Goal: Task Accomplishment & Management: Complete application form

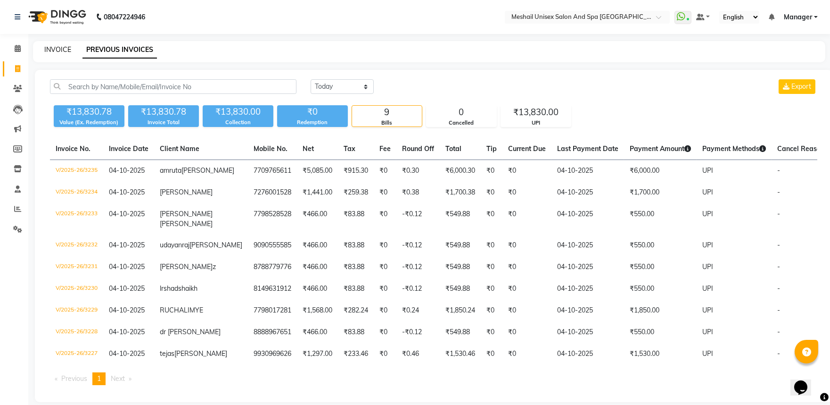
click at [59, 51] on link "INVOICE" at bounding box center [57, 49] width 27 height 8
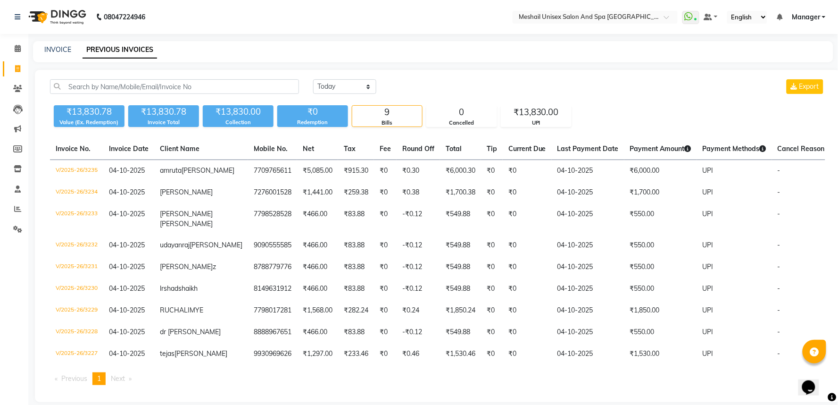
select select "service"
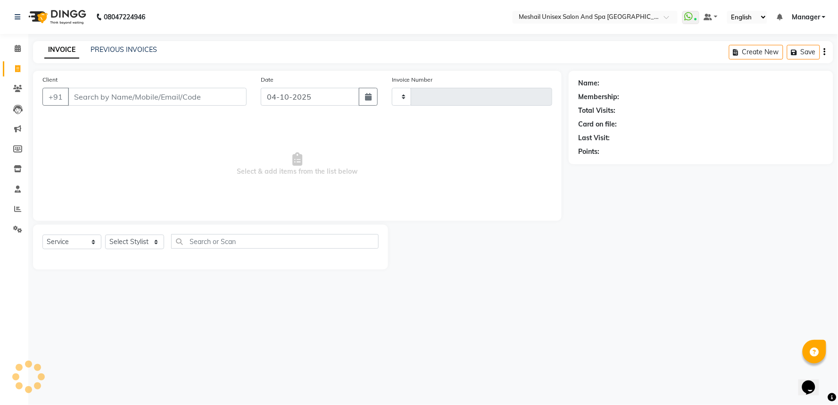
type input "3236"
select select "6711"
click at [100, 92] on input "Client" at bounding box center [157, 97] width 179 height 18
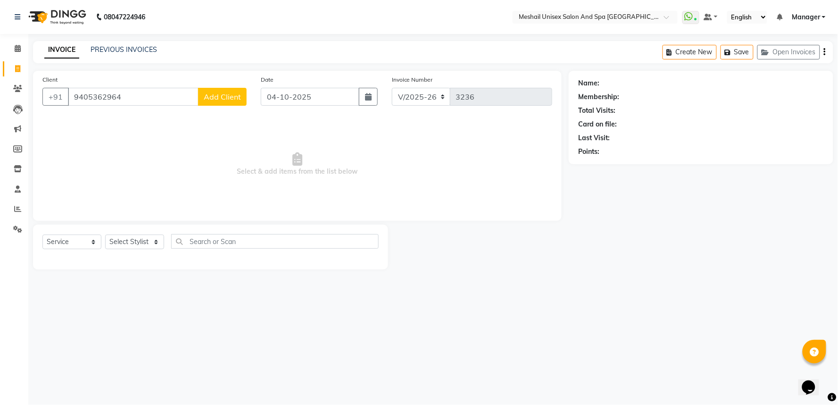
type input "9405362964"
click at [210, 104] on button "Add Client" at bounding box center [222, 97] width 49 height 18
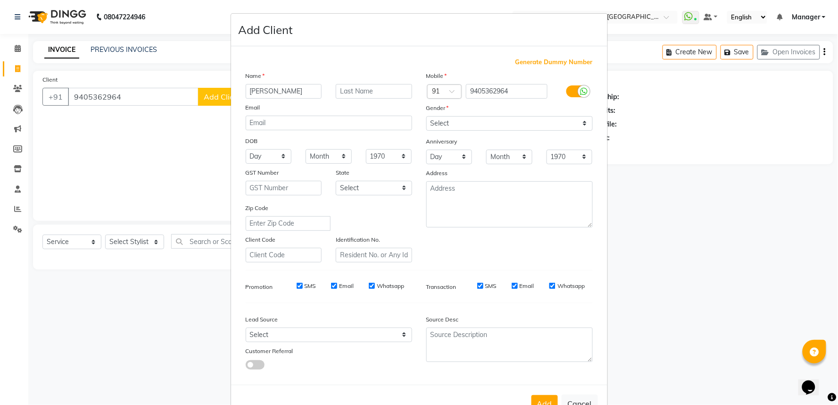
type input "[PERSON_NAME]"
click at [578, 125] on select "Select [DEMOGRAPHIC_DATA] [DEMOGRAPHIC_DATA] Other Prefer Not To Say" at bounding box center [509, 123] width 166 height 15
select select "[DEMOGRAPHIC_DATA]"
click at [426, 116] on select "Select [DEMOGRAPHIC_DATA] [DEMOGRAPHIC_DATA] Other Prefer Not To Say" at bounding box center [509, 123] width 166 height 15
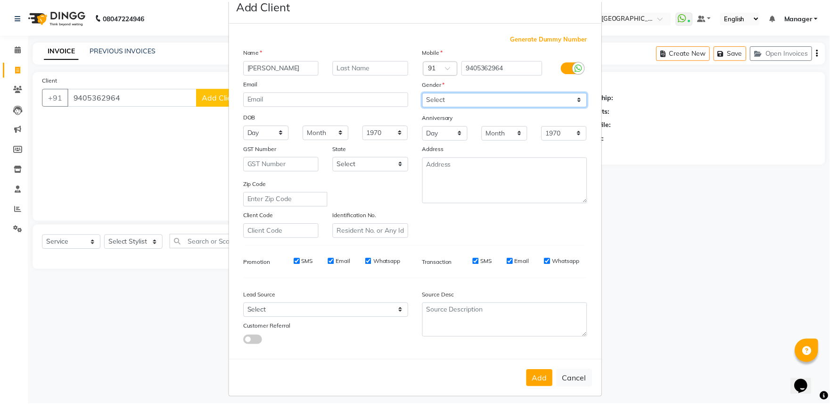
scroll to position [31, 0]
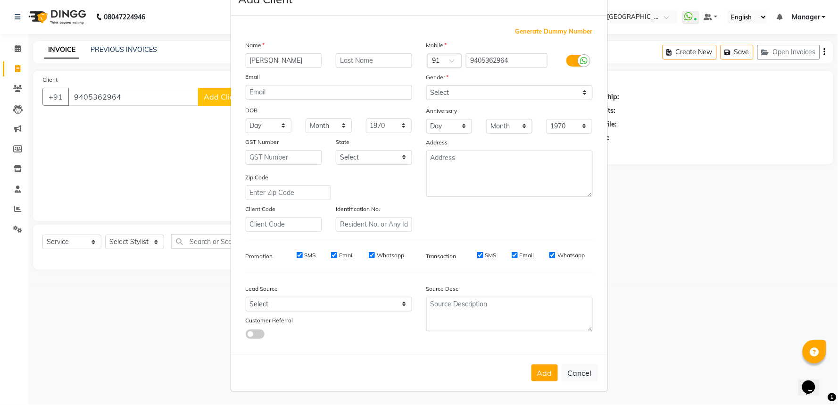
click at [547, 373] on button "Add" at bounding box center [544, 372] width 26 height 17
select select
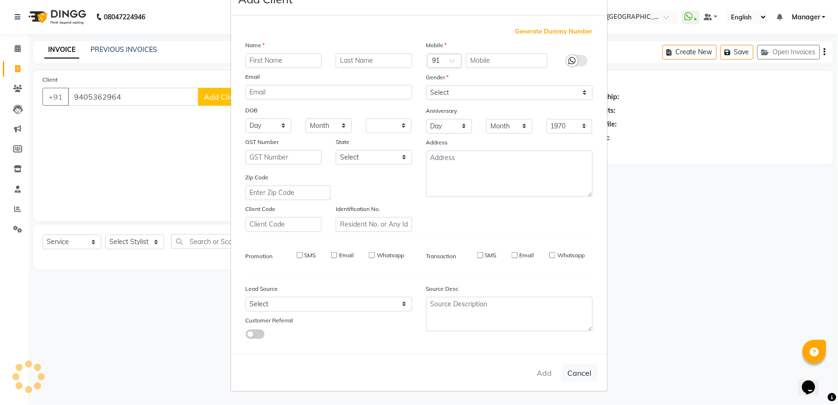
select select
checkbox input "false"
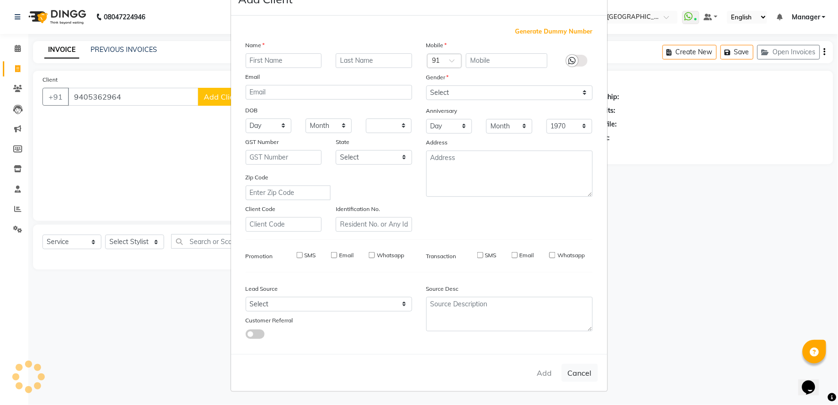
checkbox input "false"
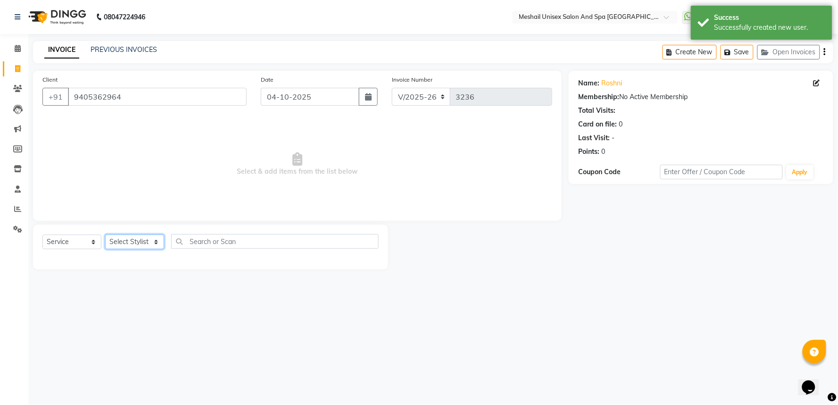
click at [153, 242] on select "Select Stylist Avinash gauri Manager [PERSON_NAME] [PERSON_NAME] [PERSON_NAME] …" at bounding box center [134, 241] width 59 height 15
select select "53322"
click at [105, 235] on select "Select Stylist Avinash gauri Manager [PERSON_NAME] [PERSON_NAME] [PERSON_NAME] …" at bounding box center [134, 241] width 59 height 15
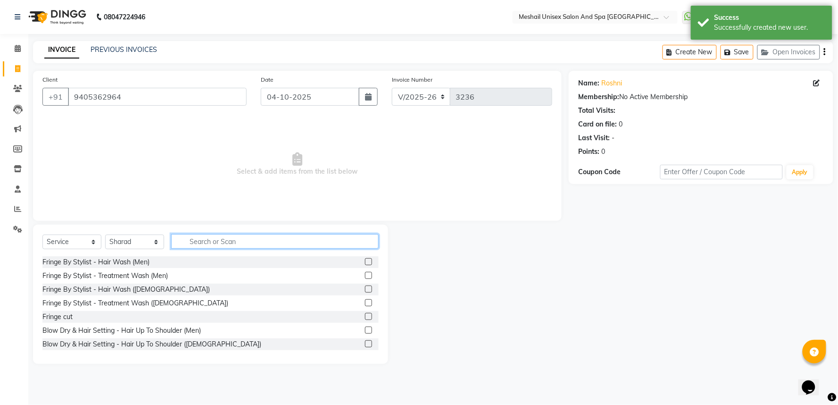
click at [197, 242] on input "text" at bounding box center [274, 241] width 207 height 15
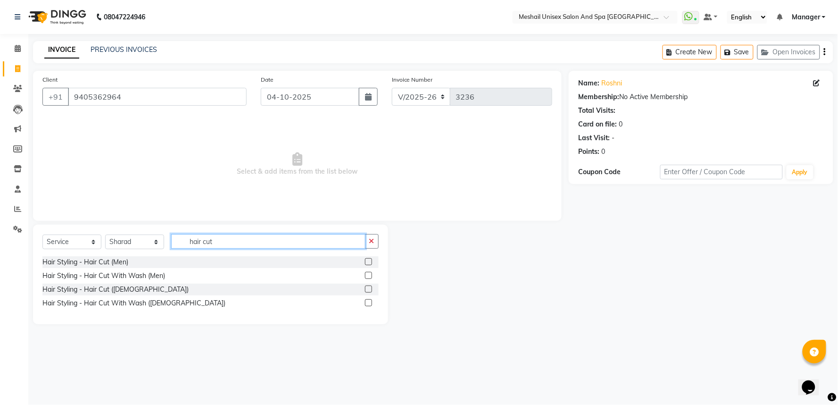
type input "hair cut"
click at [367, 289] on label at bounding box center [368, 288] width 7 height 7
click at [367, 289] on input "checkbox" at bounding box center [368, 289] width 6 height 6
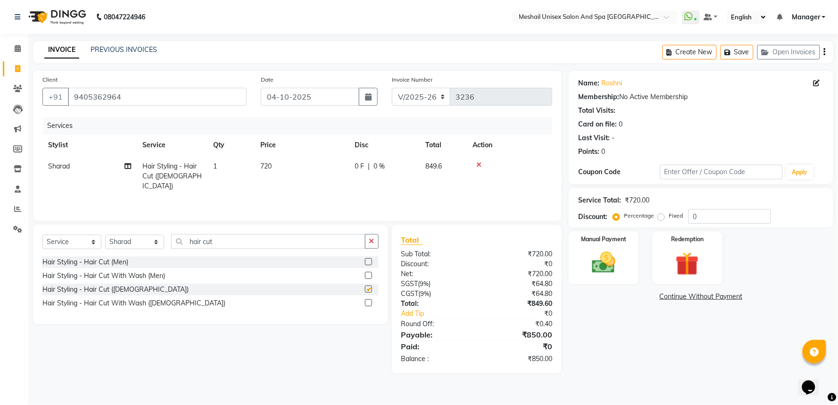
checkbox input "false"
click at [270, 170] on td "720" at bounding box center [302, 176] width 94 height 41
select select "53322"
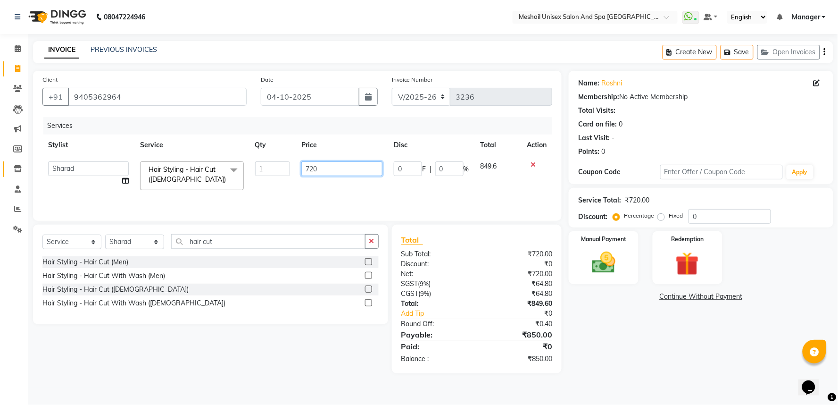
drag, startPoint x: 335, startPoint y: 172, endPoint x: 8, endPoint y: 167, distance: 326.8
click at [24, 167] on app-home "08047224946 Select Location × Meshail Unisex Salon [GEOGRAPHIC_DATA] WhatsApp S…" at bounding box center [419, 193] width 838 height 387
type input "678"
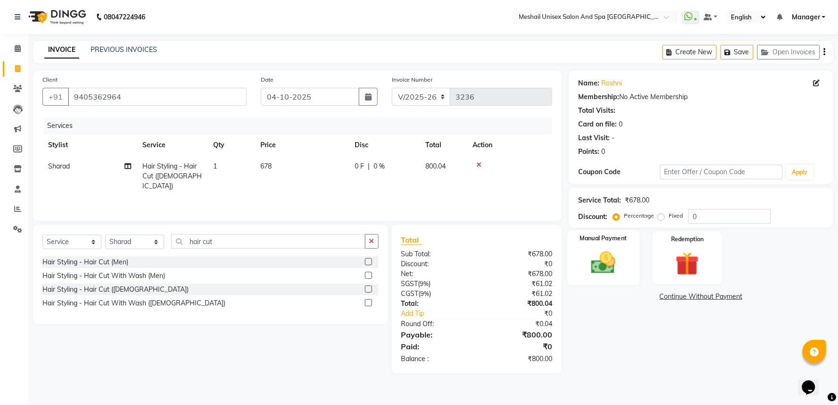
click at [616, 269] on img at bounding box center [604, 263] width 40 height 28
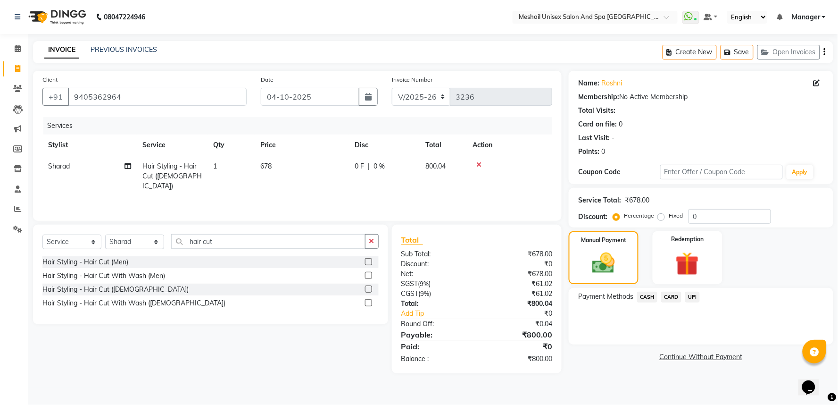
click at [673, 294] on span "CARD" at bounding box center [671, 296] width 20 height 11
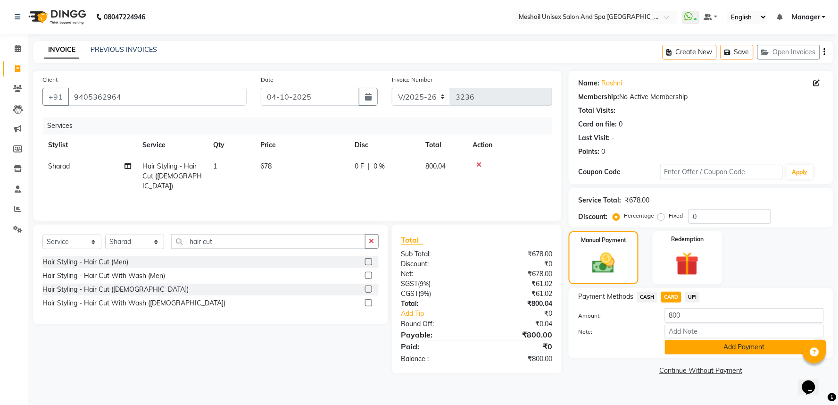
click at [721, 349] on button "Add Payment" at bounding box center [744, 347] width 159 height 15
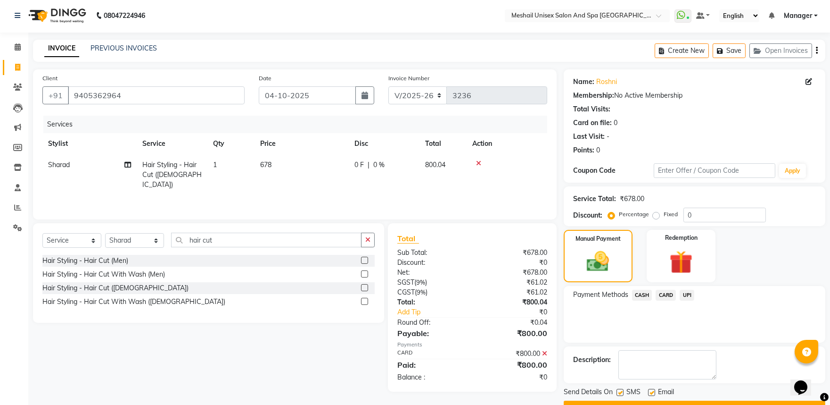
scroll to position [25, 0]
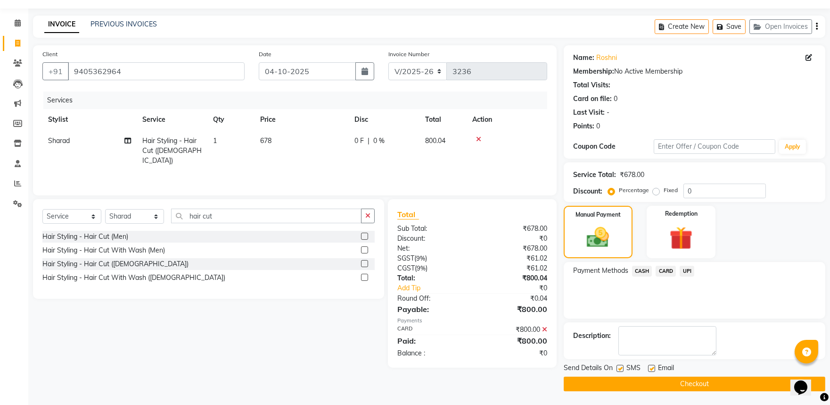
click at [683, 385] on button "Checkout" at bounding box center [695, 383] width 262 height 15
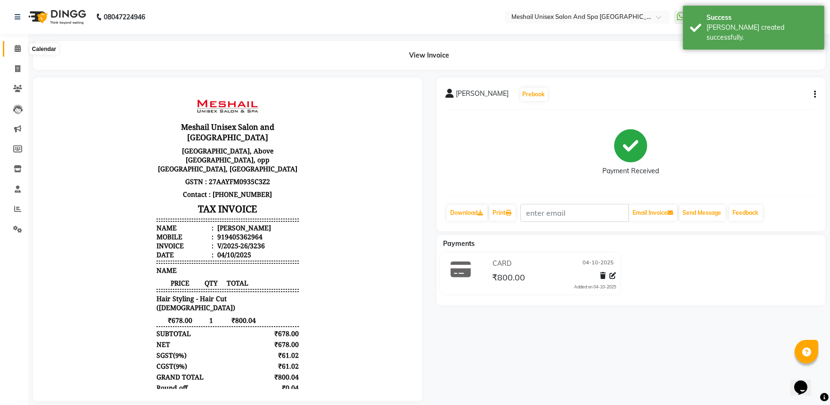
click at [15, 50] on icon at bounding box center [18, 48] width 6 height 7
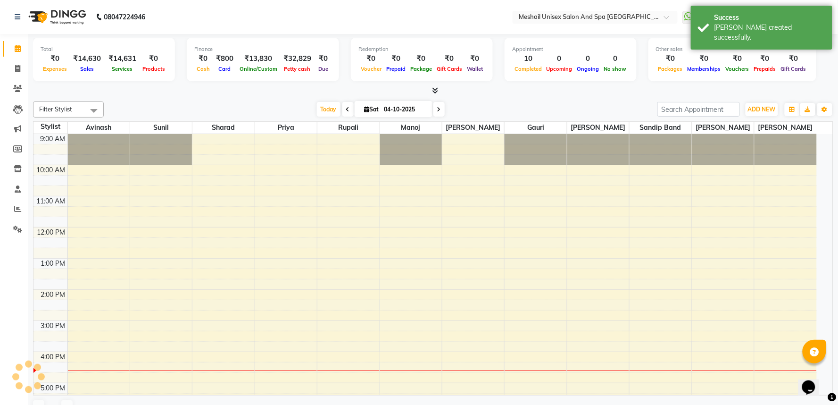
scroll to position [145, 0]
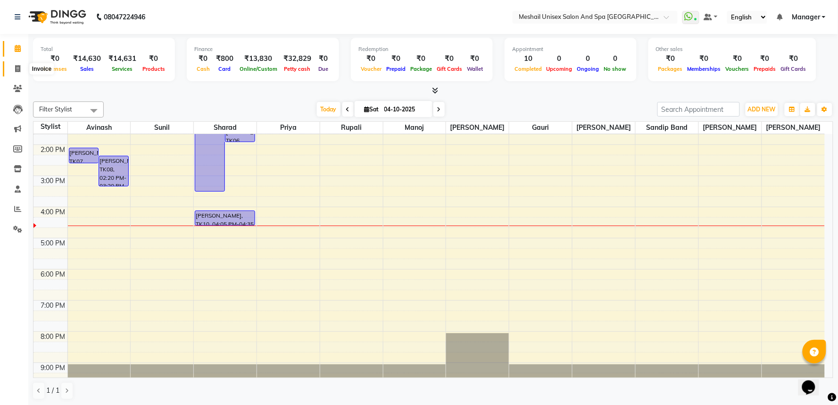
click at [16, 65] on icon at bounding box center [17, 68] width 5 height 7
select select "service"
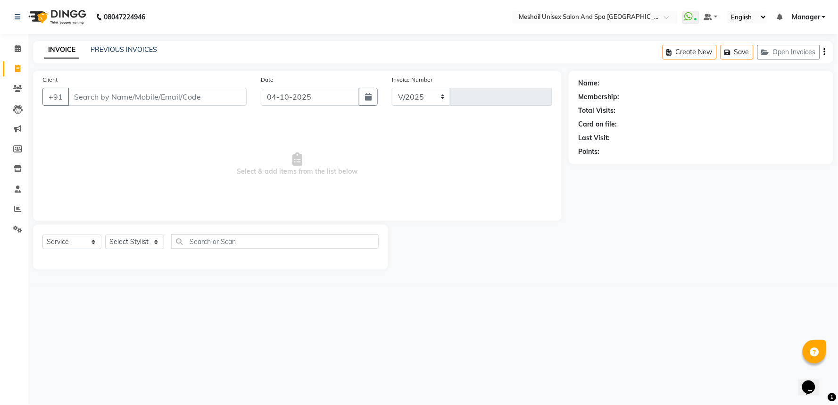
select select "6711"
type input "3237"
click at [15, 85] on icon at bounding box center [17, 88] width 9 height 7
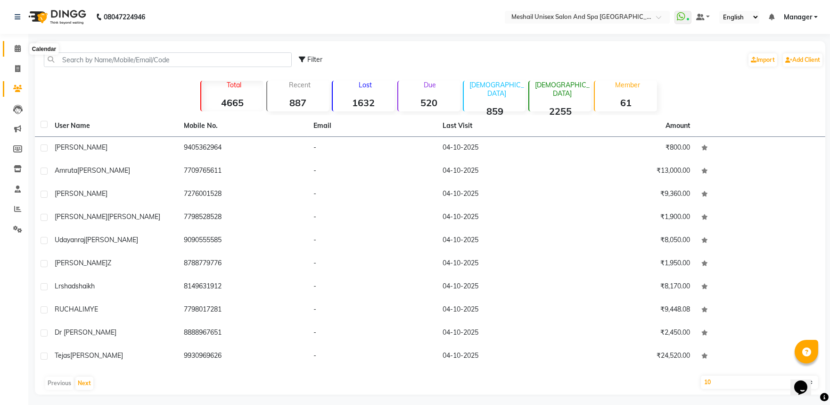
click at [15, 48] on span at bounding box center [17, 48] width 17 height 11
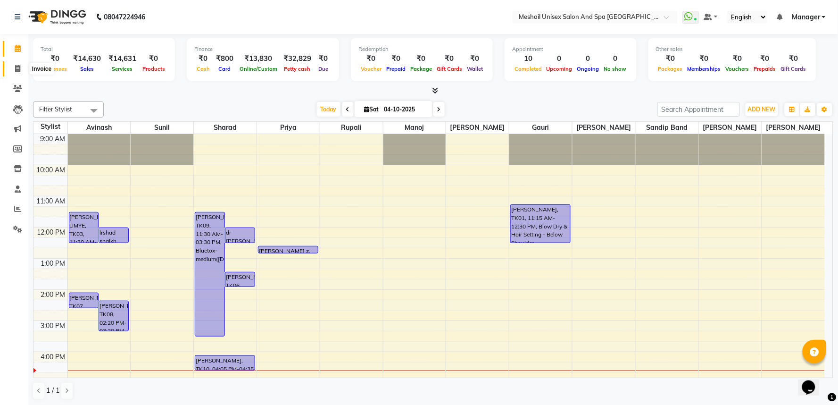
click at [22, 71] on span at bounding box center [17, 69] width 17 height 11
select select "service"
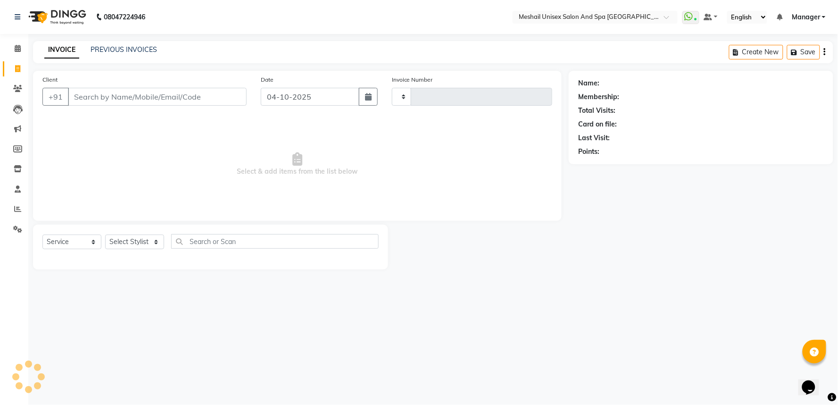
type input "3237"
select select "6711"
